Goal: Task Accomplishment & Management: Complete application form

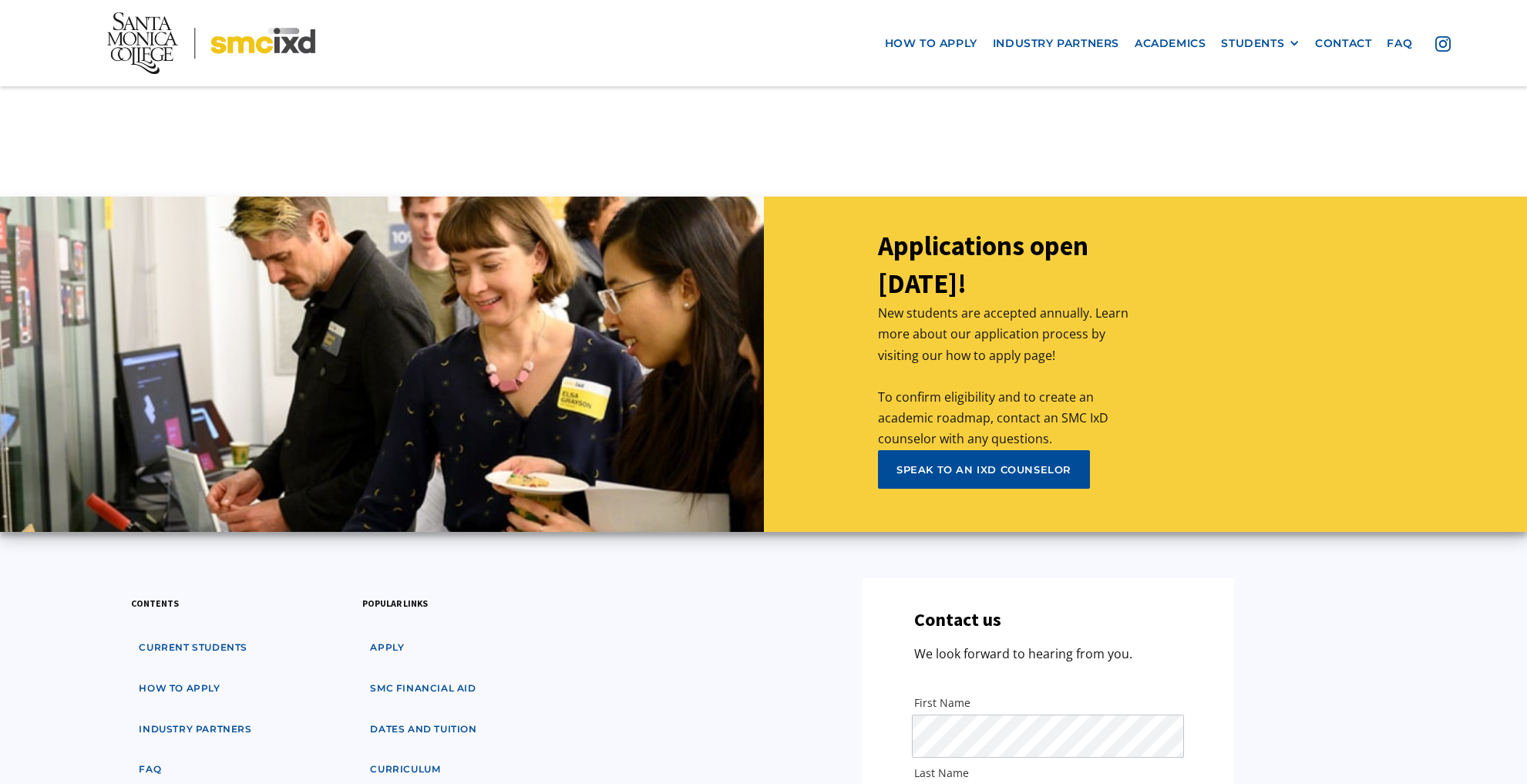
scroll to position [7066, 0]
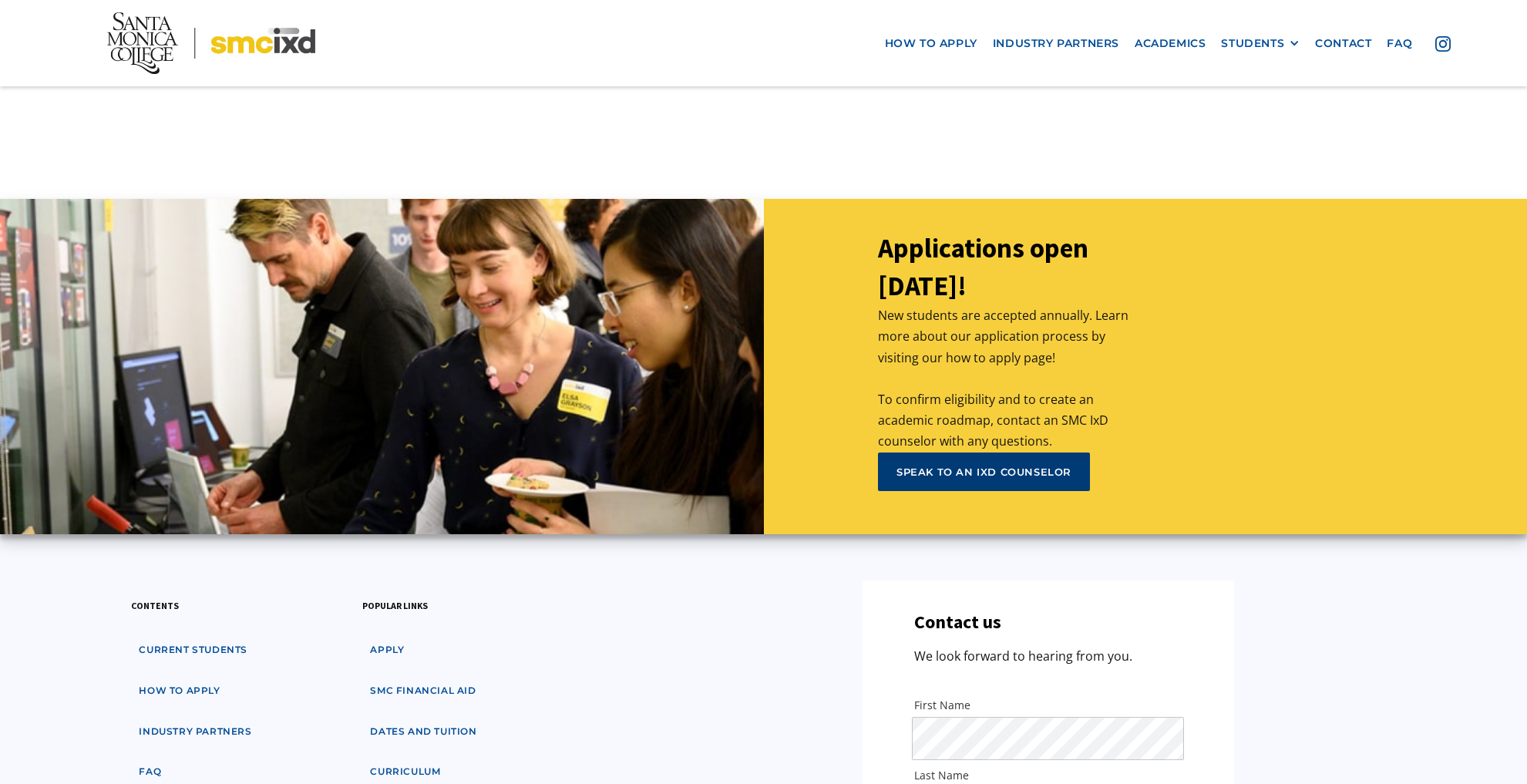
click at [1011, 452] on link "speak to an ixd counselor" at bounding box center [984, 471] width 212 height 38
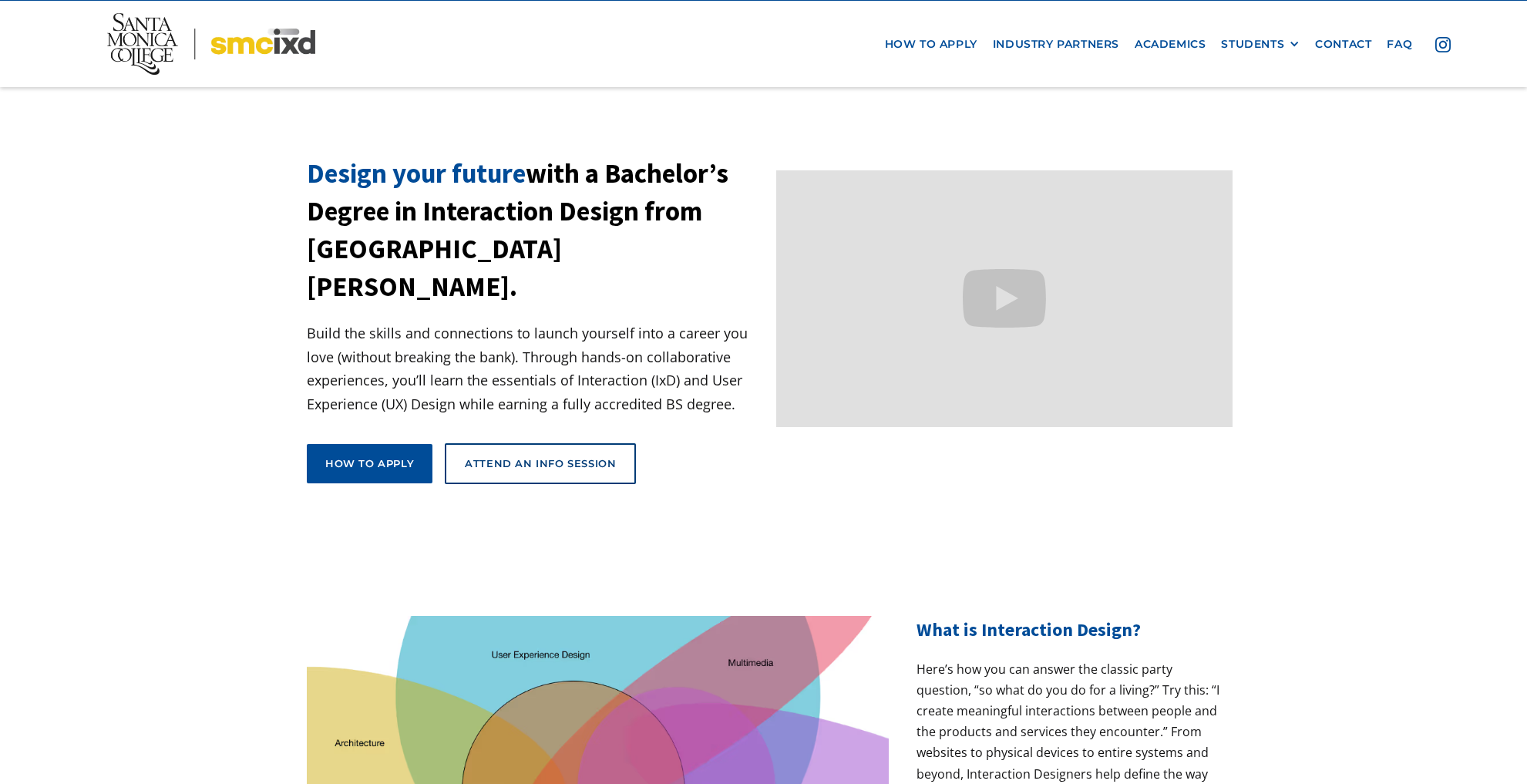
scroll to position [0, 0]
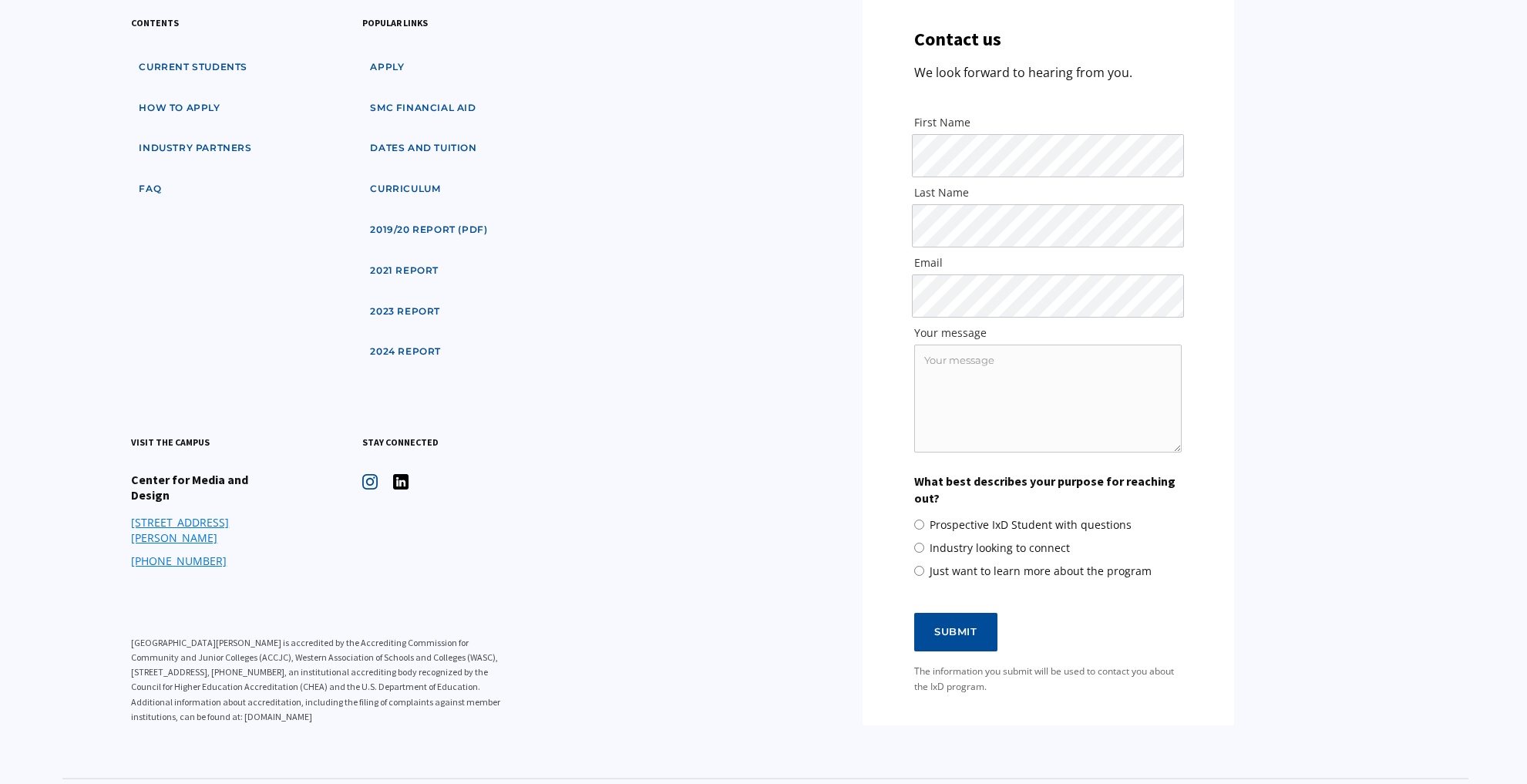
scroll to position [1036, 0]
click at [963, 365] on textarea "Your message" at bounding box center [1047, 396] width 267 height 108
type textarea "meeting"
click at [1022, 524] on span "Prospective IxD Student with questions" at bounding box center [1031, 521] width 202 height 15
click at [925, 524] on input "Prospective IxD Student with questions" at bounding box center [918, 521] width 10 height 10
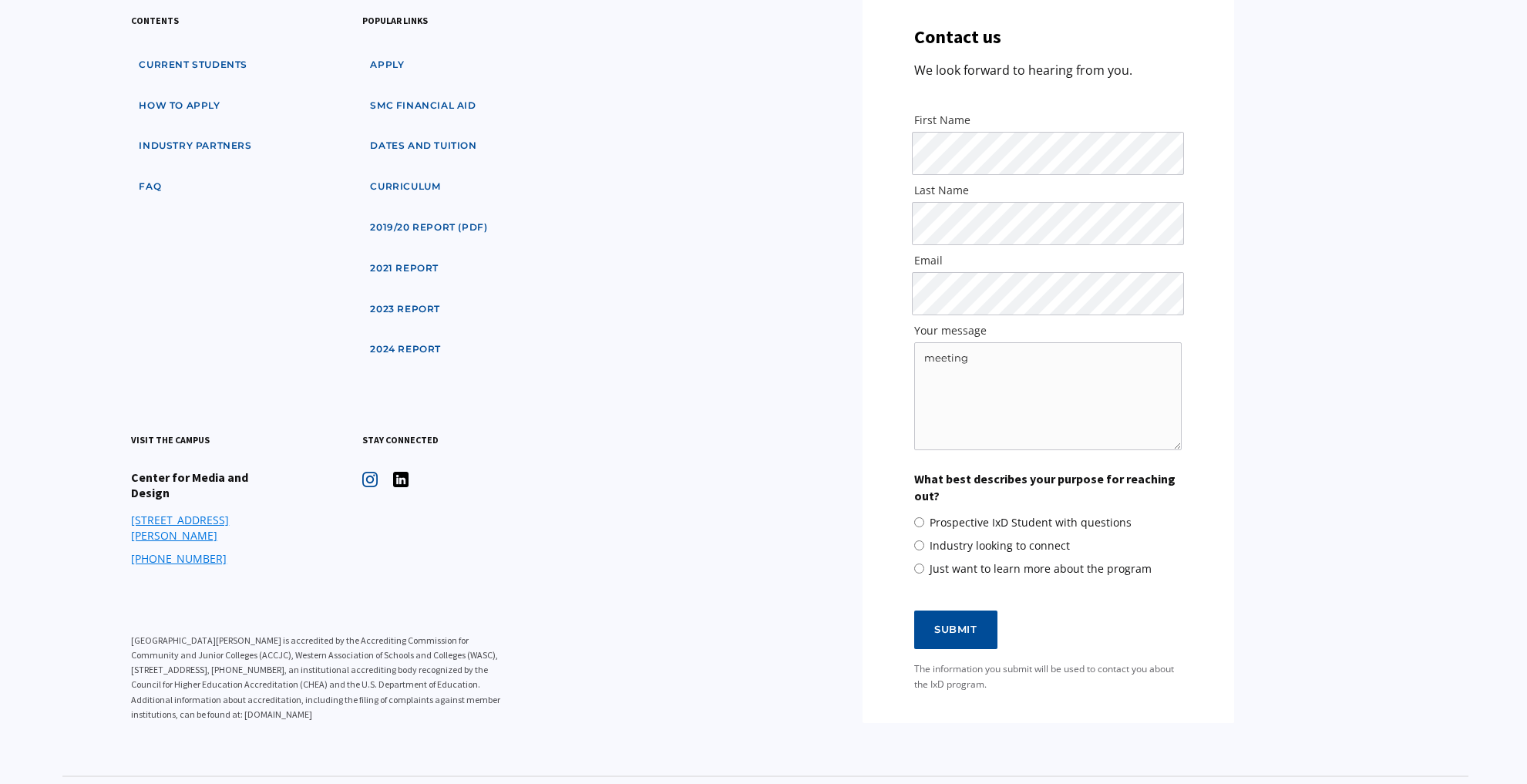
radio input "true"
click at [960, 626] on input "Submit" at bounding box center [956, 629] width 83 height 38
type input "Please wait..."
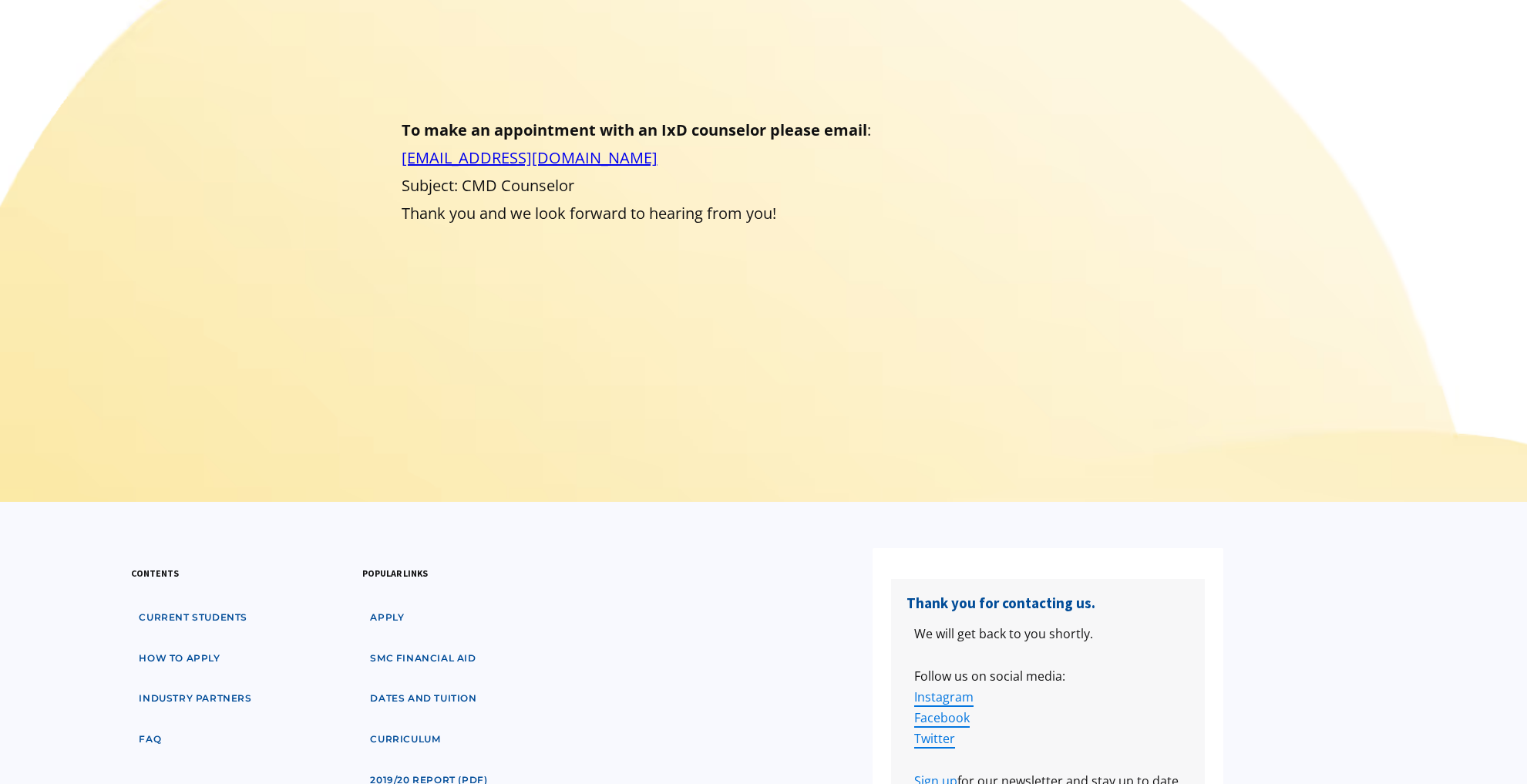
scroll to position [0, 0]
